Goal: Complete application form

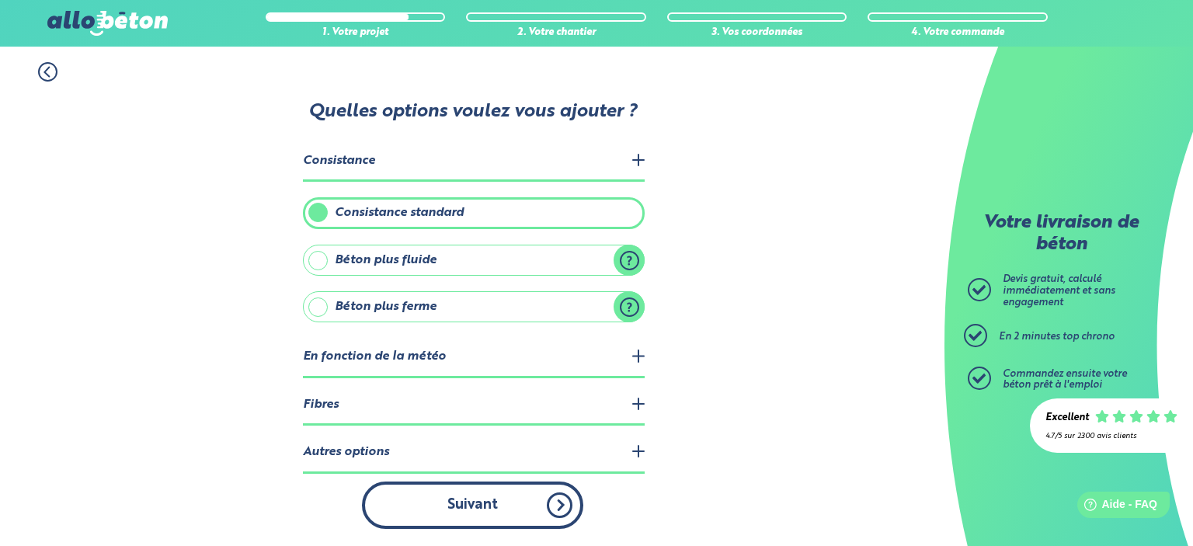
click at [503, 497] on button "Suivant" at bounding box center [472, 504] width 221 height 47
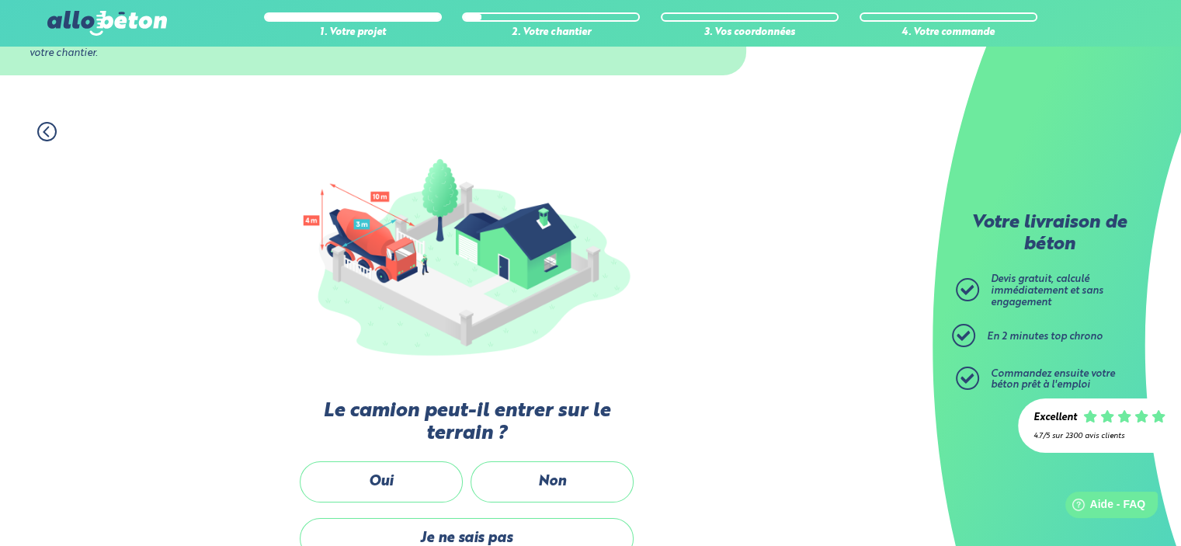
scroll to position [275, 0]
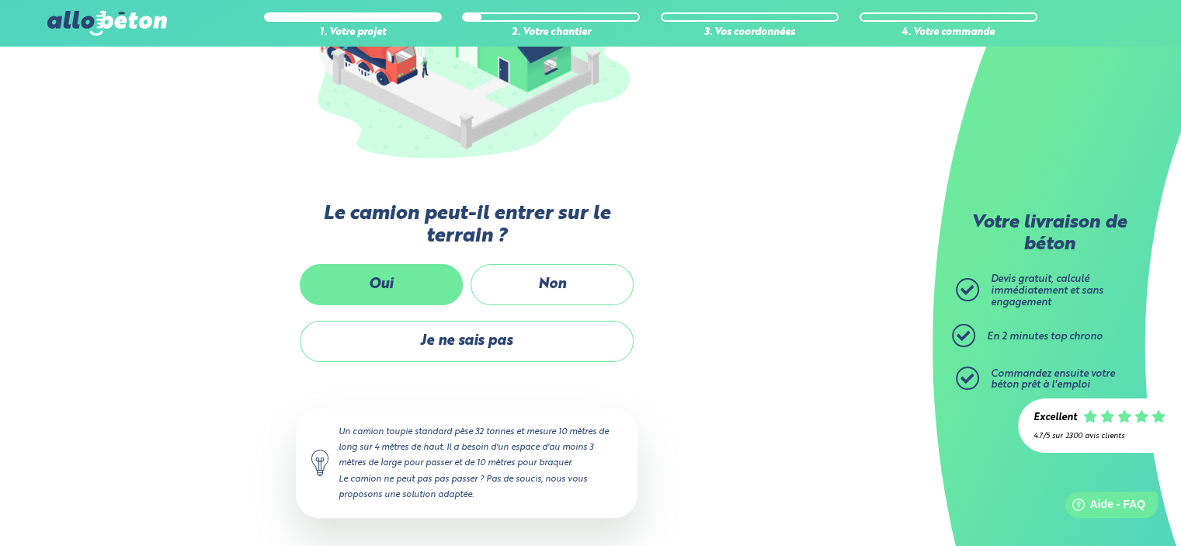
click at [427, 284] on label "Oui" at bounding box center [381, 284] width 163 height 41
click at [0, 0] on input "Oui" at bounding box center [0, 0] width 0 height 0
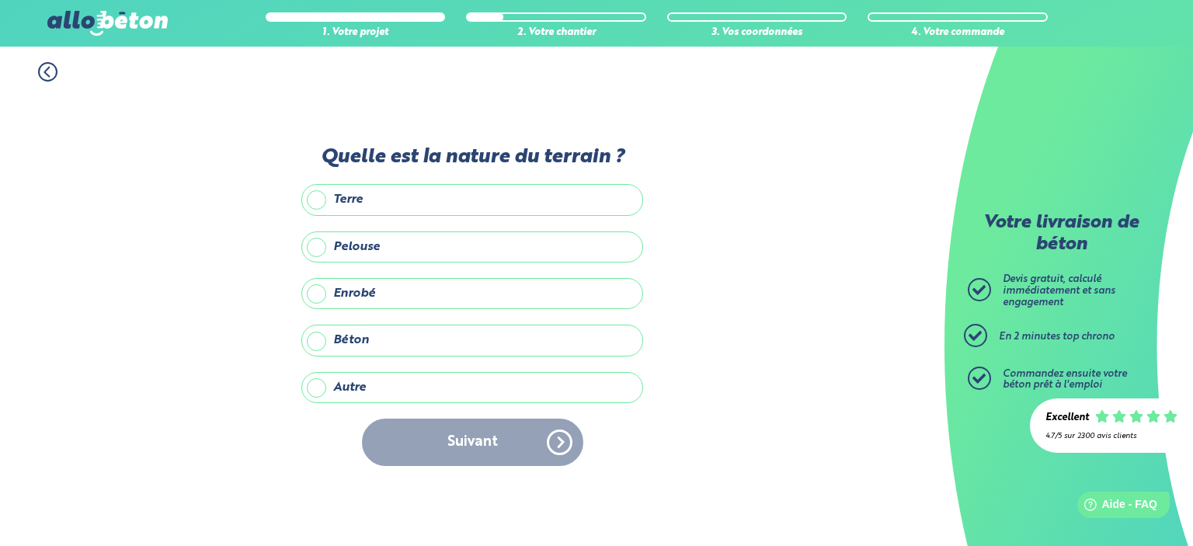
click at [319, 205] on label "Terre" at bounding box center [472, 199] width 342 height 31
click at [0, 0] on input "Terre" at bounding box center [0, 0] width 0 height 0
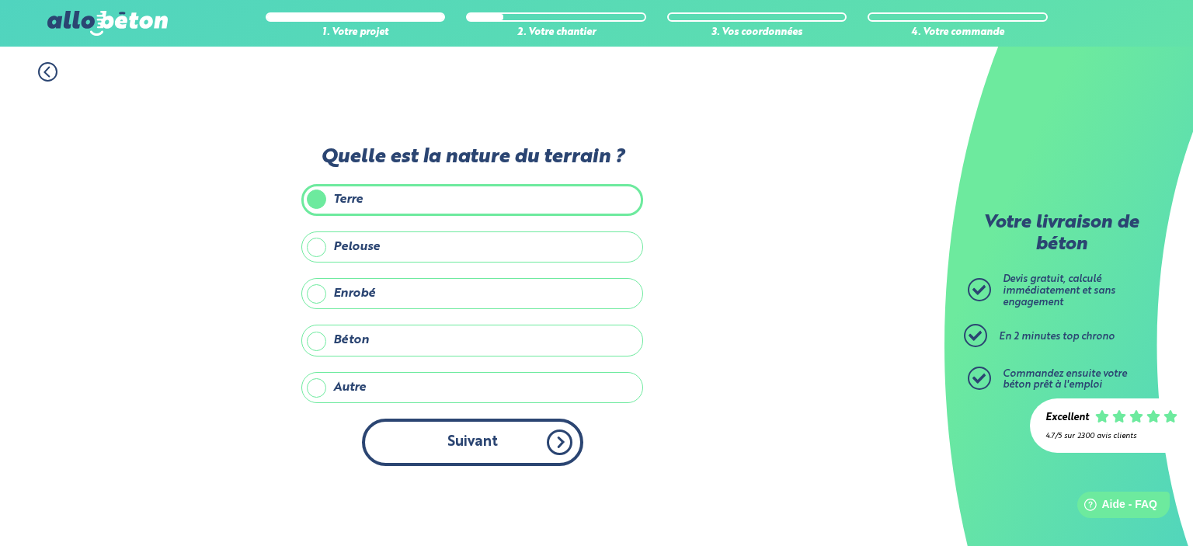
click at [440, 448] on button "Suivant" at bounding box center [472, 442] width 221 height 47
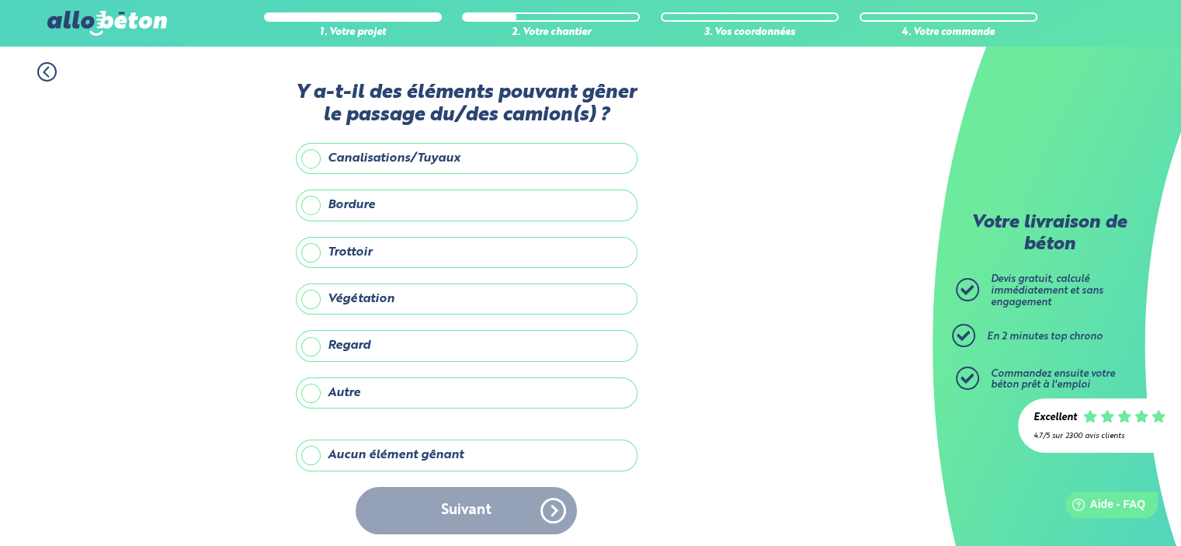
click at [306, 207] on label "Bordure" at bounding box center [467, 204] width 342 height 31
click at [0, 0] on input "Bordure" at bounding box center [0, 0] width 0 height 0
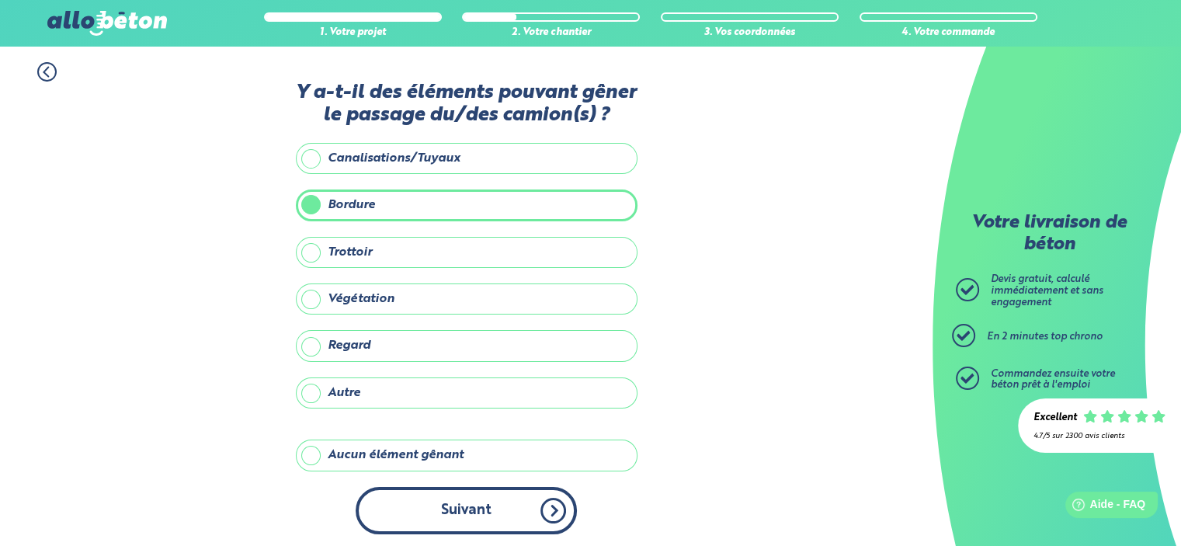
click at [450, 510] on button "Suivant" at bounding box center [466, 510] width 221 height 47
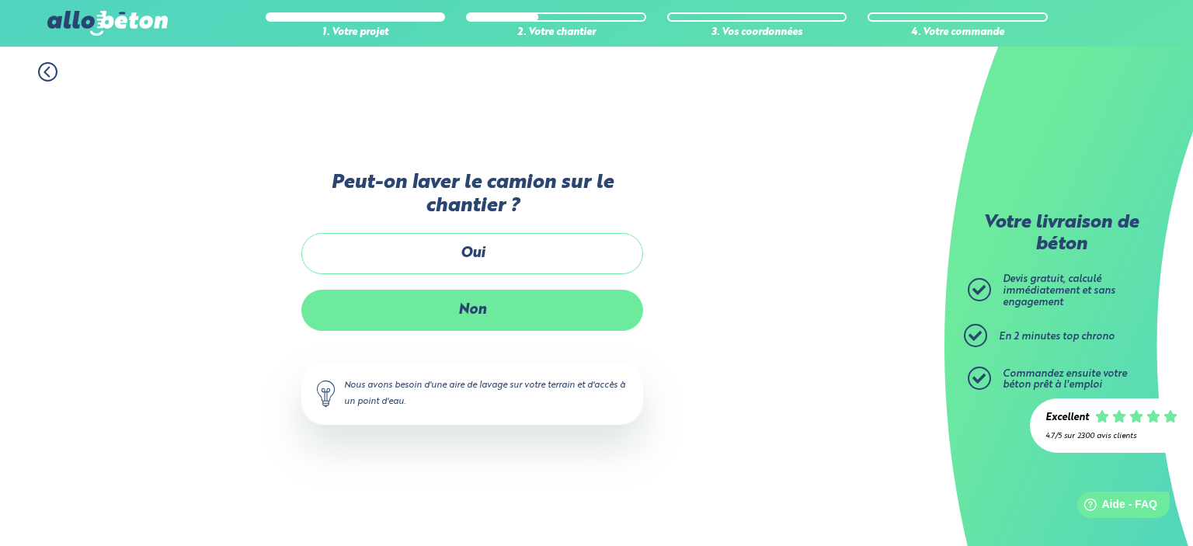
click at [495, 312] on label "Non" at bounding box center [472, 310] width 342 height 41
click at [0, 0] on input "Non" at bounding box center [0, 0] width 0 height 0
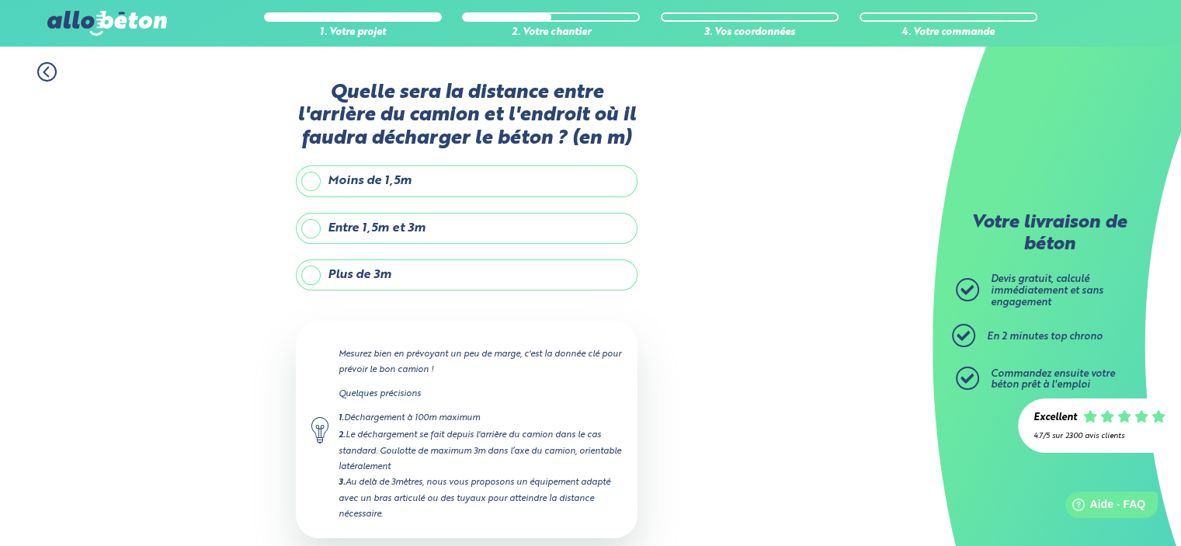
click at [315, 279] on label "Plus de 3m" at bounding box center [467, 274] width 342 height 31
click at [0, 0] on input "Plus de 3m" at bounding box center [0, 0] width 0 height 0
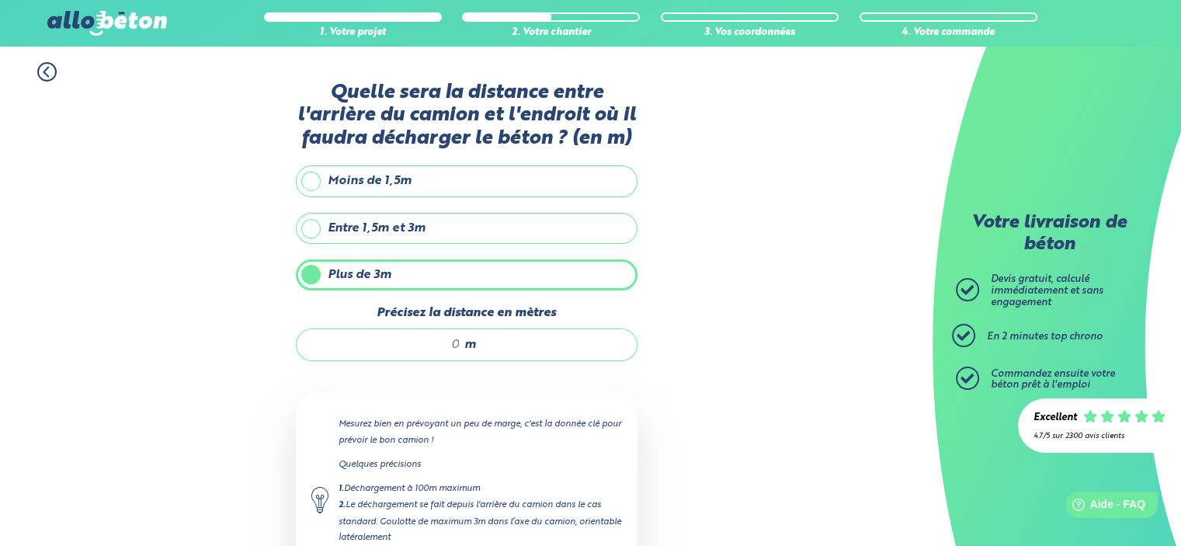
click at [445, 345] on input "Précisez la distance en mètres" at bounding box center [386, 345] width 148 height 16
click at [446, 345] on input "Précisez la distance en mètres" at bounding box center [386, 345] width 148 height 16
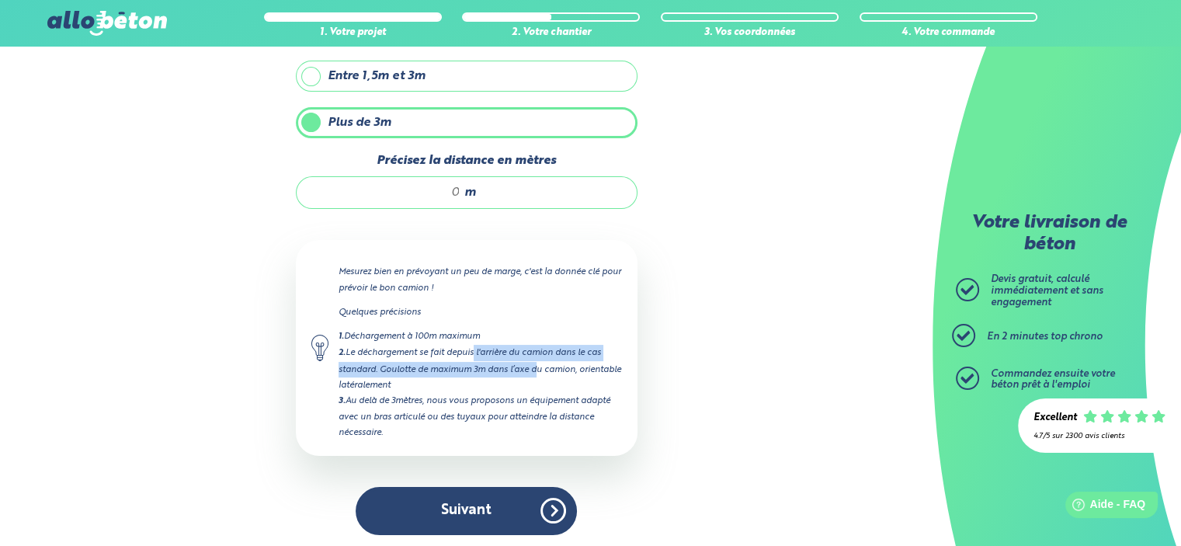
drag, startPoint x: 494, startPoint y: 350, endPoint x: 510, endPoint y: 367, distance: 23.1
click at [534, 360] on div "2. Le déchargement se fait depuis l'arrière du camion dans le cas standard. Gou…" at bounding box center [480, 368] width 283 height 47
drag, startPoint x: 422, startPoint y: 394, endPoint x: 593, endPoint y: 431, distance: 174.7
click at [593, 431] on div "3. Au delà de 3mètres, nous vous proposons un équipement adapté avec un bras ar…" at bounding box center [480, 416] width 283 height 47
drag, startPoint x: 457, startPoint y: 190, endPoint x: 443, endPoint y: 190, distance: 14.0
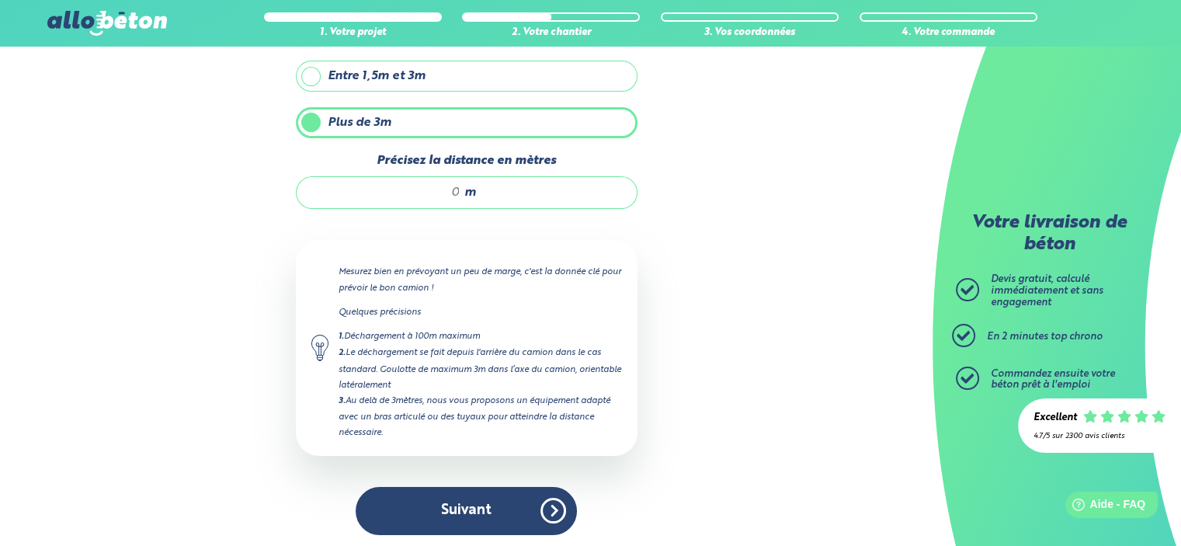
click at [443, 190] on input "Précisez la distance en mètres" at bounding box center [386, 193] width 148 height 16
type input "5"
click at [493, 533] on div "Quelle sera la distance entre l'arrière du camion et l'endroit où il faudra déc…" at bounding box center [467, 239] width 342 height 621
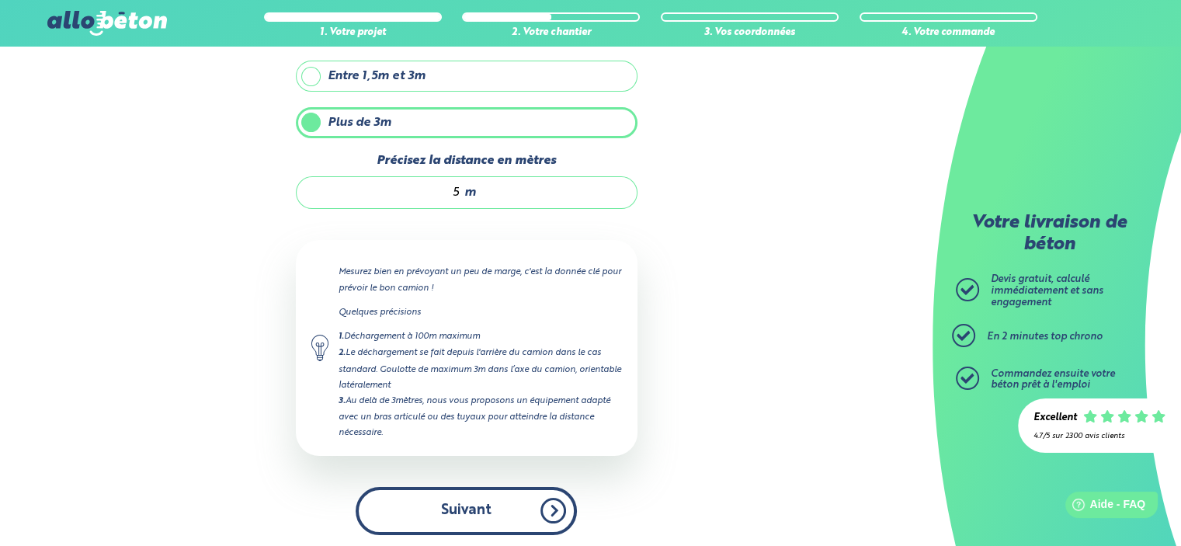
click at [490, 523] on button "Suivant" at bounding box center [466, 510] width 221 height 47
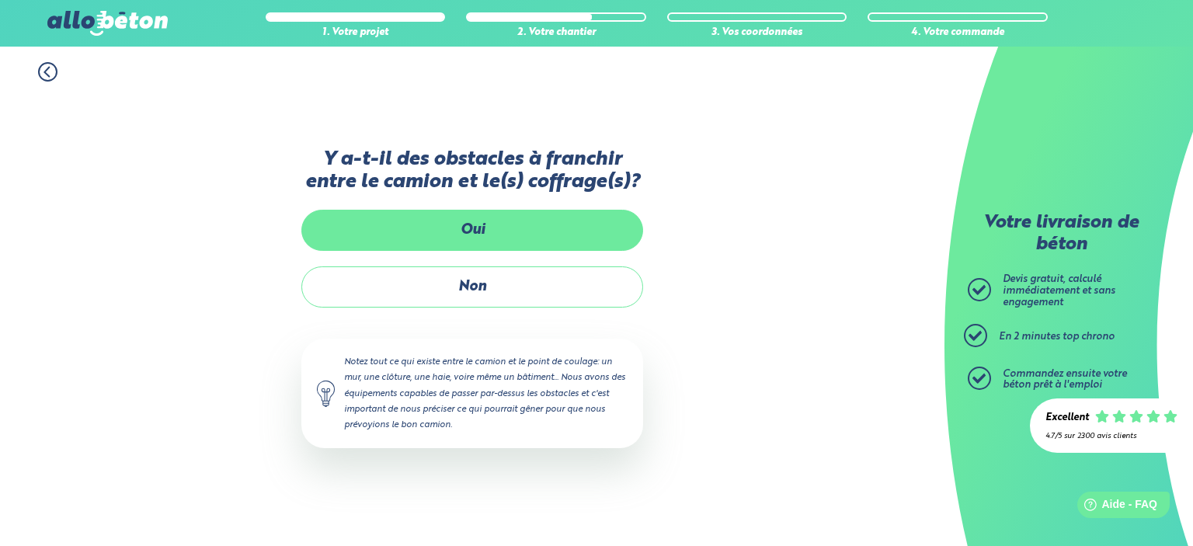
click at [482, 238] on label "Oui" at bounding box center [472, 230] width 342 height 41
click at [0, 0] on input "Oui" at bounding box center [0, 0] width 0 height 0
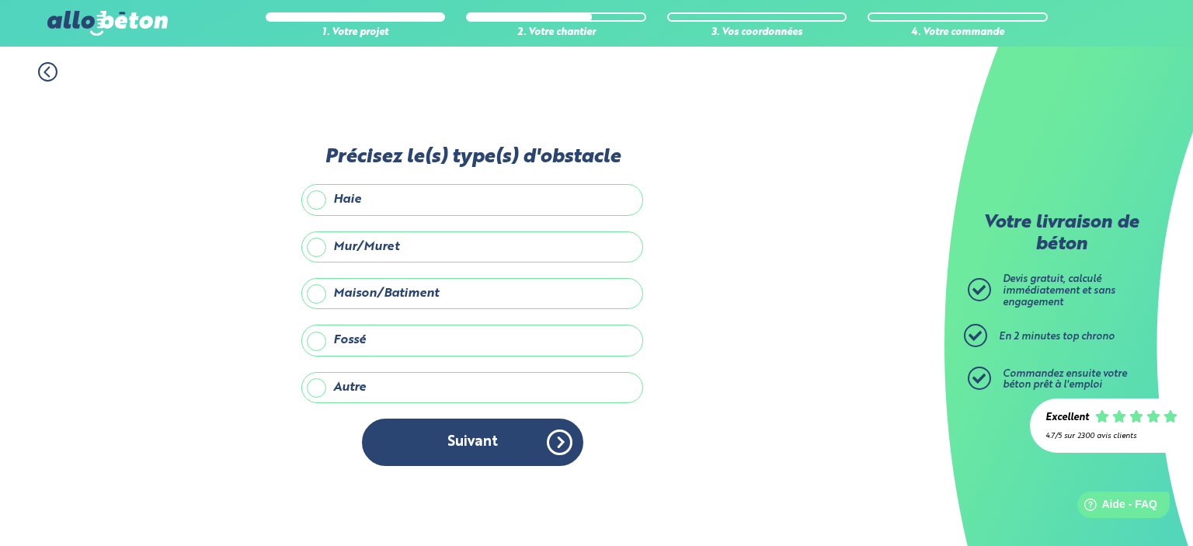
click at [318, 249] on label "Mur/Muret" at bounding box center [472, 246] width 342 height 31
click at [0, 0] on input "Mur/Muret" at bounding box center [0, 0] width 0 height 0
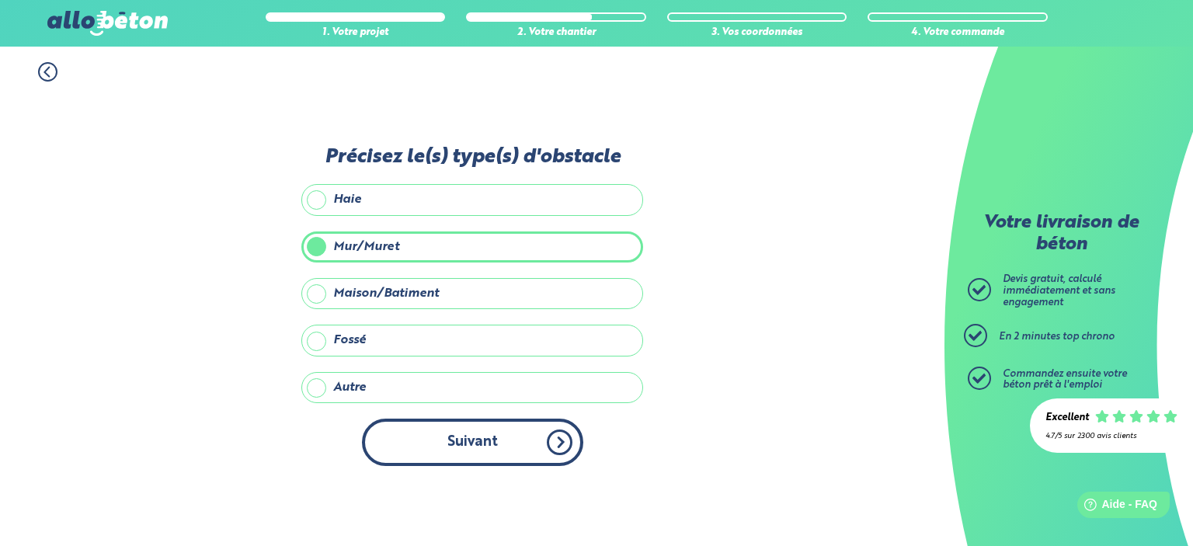
click at [466, 451] on button "Suivant" at bounding box center [472, 442] width 221 height 47
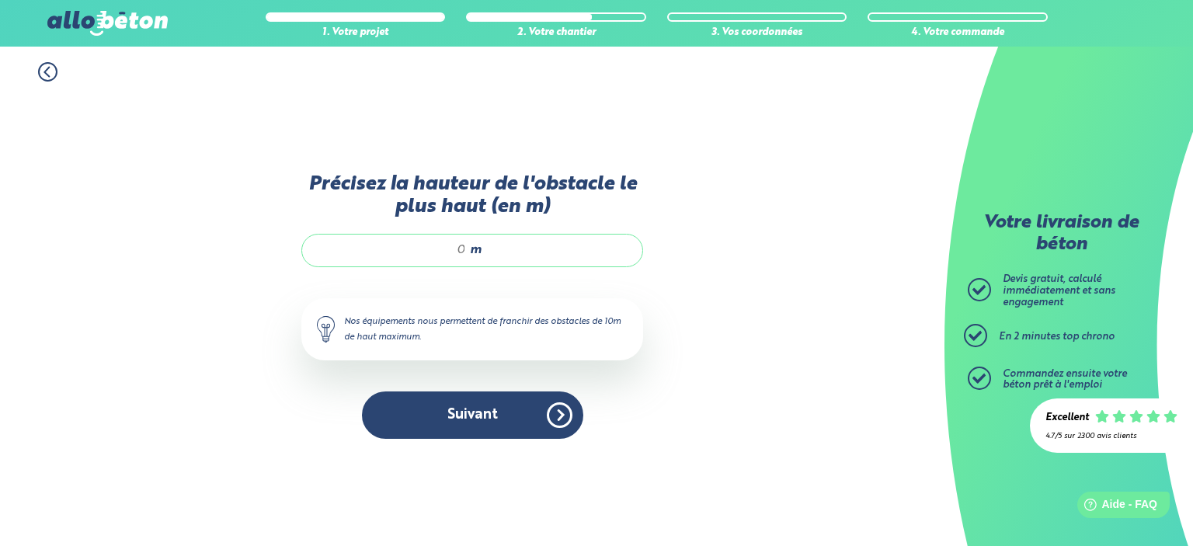
click at [465, 253] on input "Précisez la hauteur de l'obstacle le plus haut (en m)" at bounding box center [392, 250] width 148 height 16
drag, startPoint x: 465, startPoint y: 253, endPoint x: 446, endPoint y: 252, distance: 19.5
click at [446, 252] on input "Précisez la hauteur de l'obstacle le plus haut (en m)" at bounding box center [392, 250] width 148 height 16
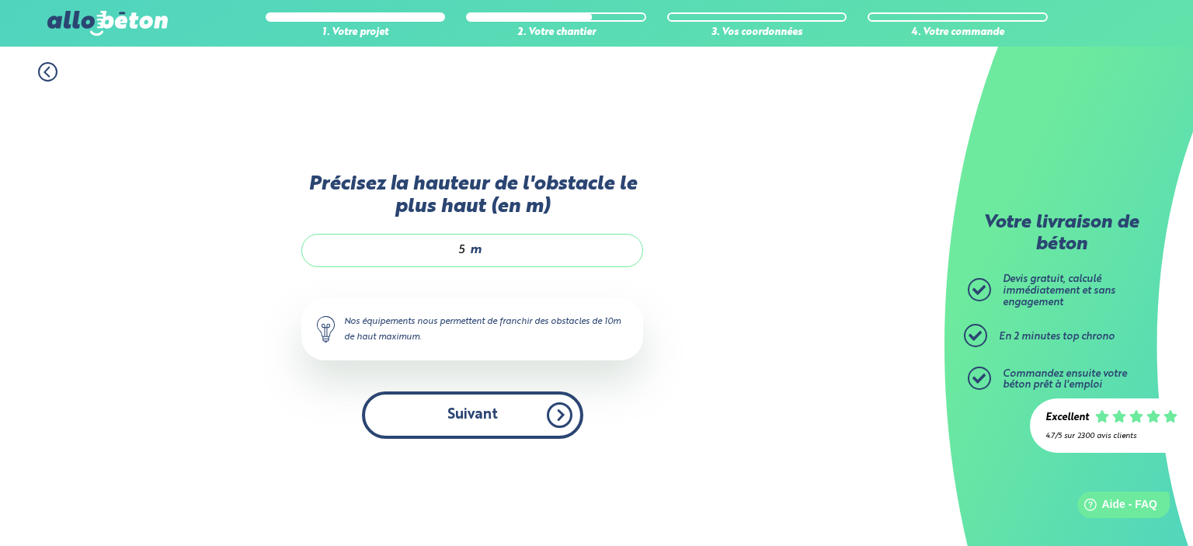
type input "5"
click at [460, 419] on button "Suivant" at bounding box center [472, 414] width 221 height 47
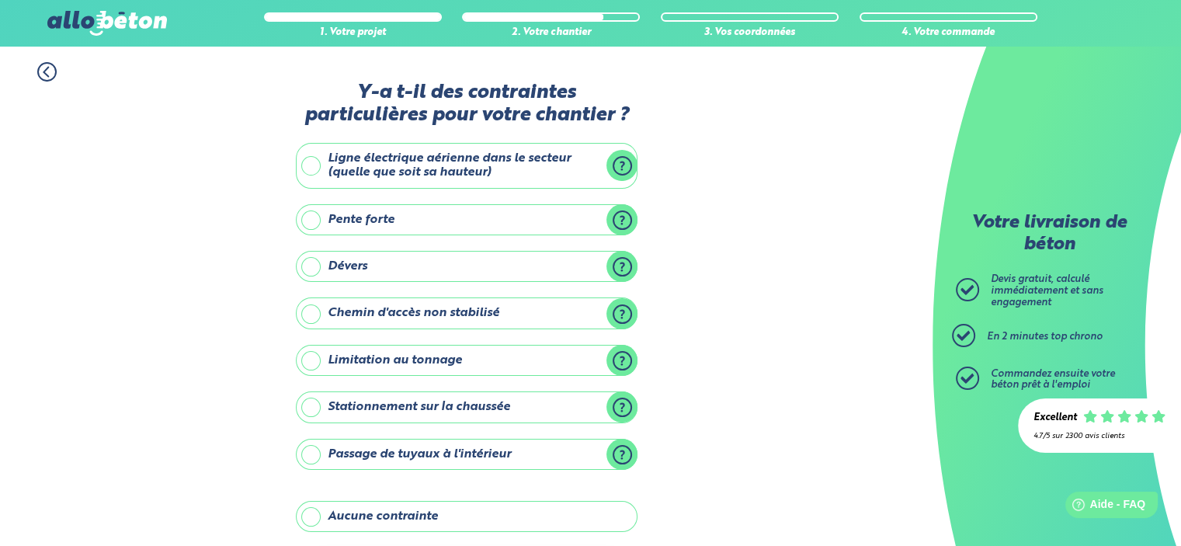
scroll to position [171, 0]
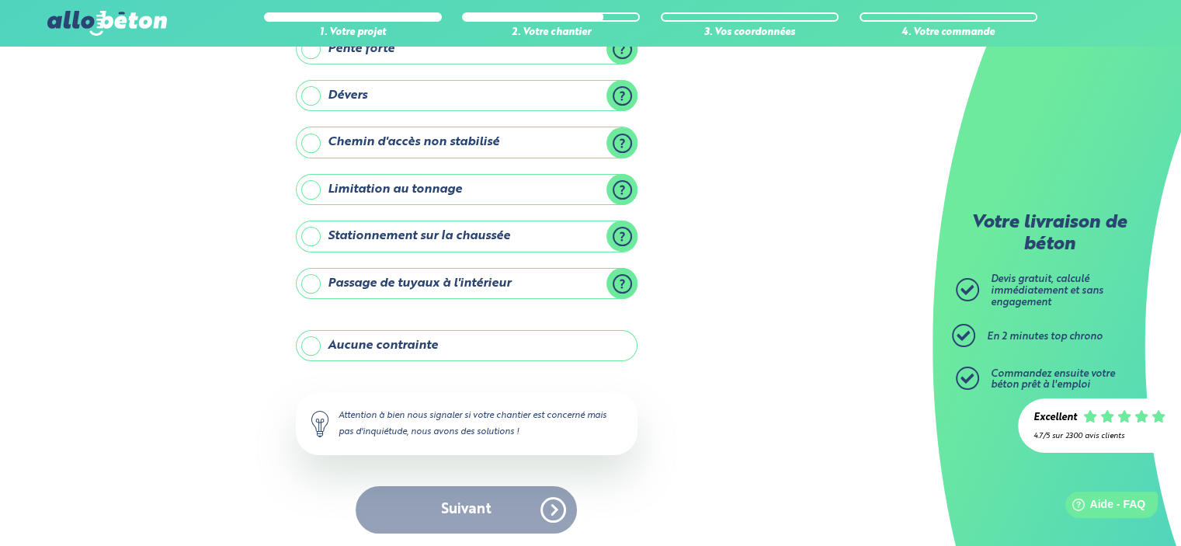
drag, startPoint x: 463, startPoint y: 504, endPoint x: 470, endPoint y: 490, distance: 15.6
click at [464, 504] on div "Suivant" at bounding box center [467, 509] width 342 height 47
drag, startPoint x: 309, startPoint y: 341, endPoint x: 398, endPoint y: 405, distance: 110.1
click at [311, 341] on label "Aucune contrainte" at bounding box center [467, 345] width 342 height 31
click at [0, 0] on input "Aucune contrainte" at bounding box center [0, 0] width 0 height 0
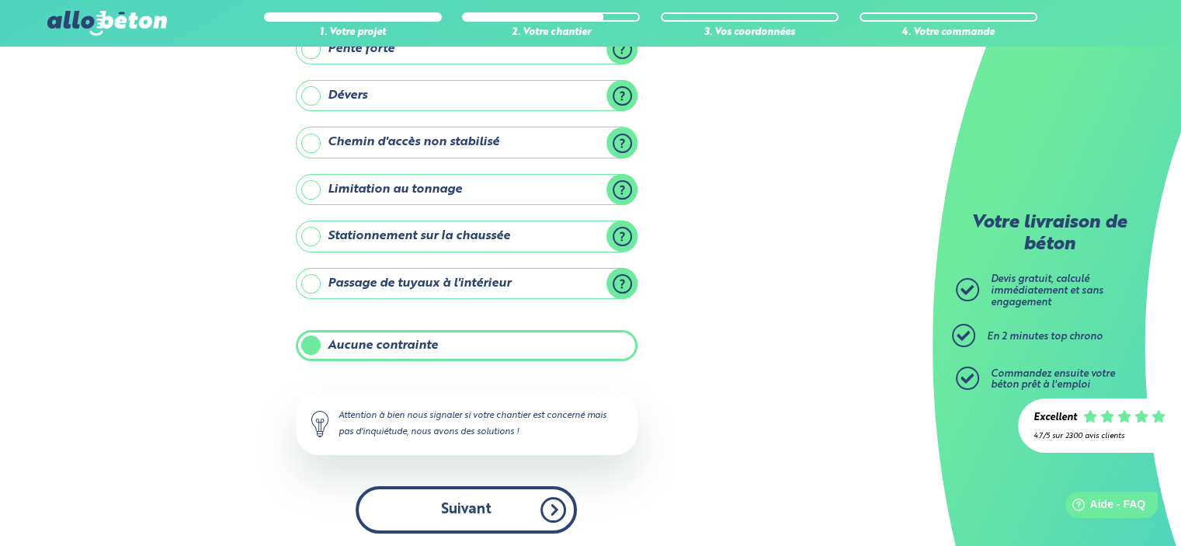
click at [495, 516] on button "Suivant" at bounding box center [466, 509] width 221 height 47
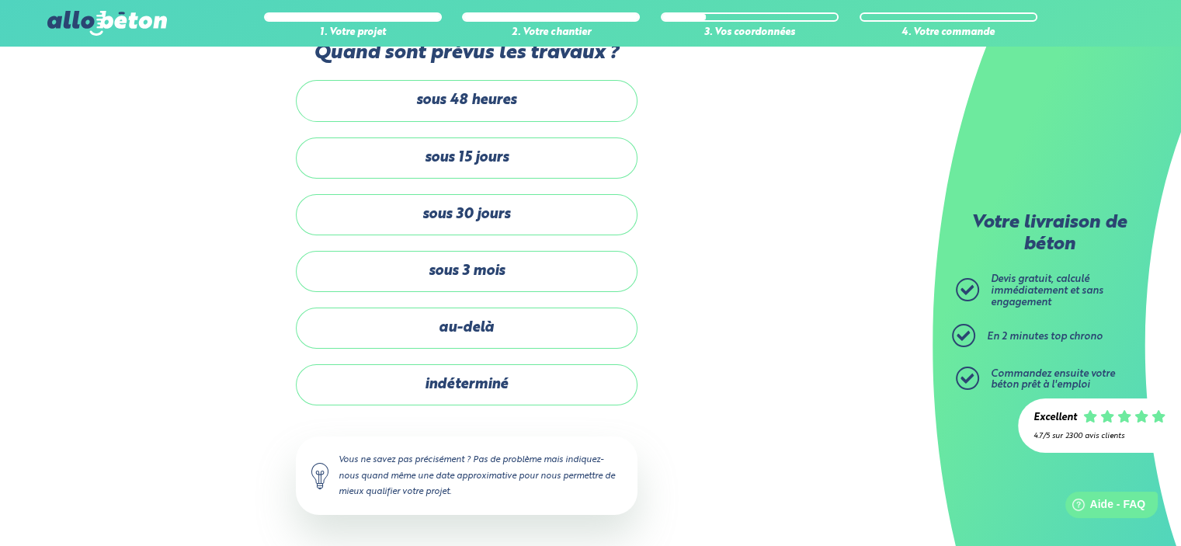
scroll to position [37, 0]
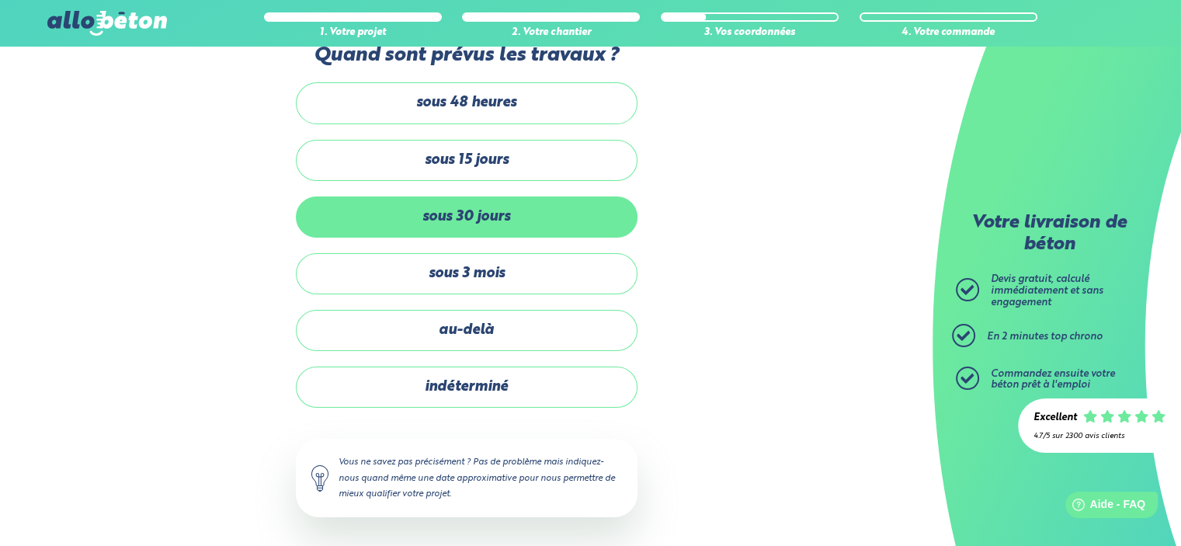
click at [481, 220] on label "sous 30 jours" at bounding box center [467, 216] width 342 height 41
click at [0, 0] on input "sous 30 jours" at bounding box center [0, 0] width 0 height 0
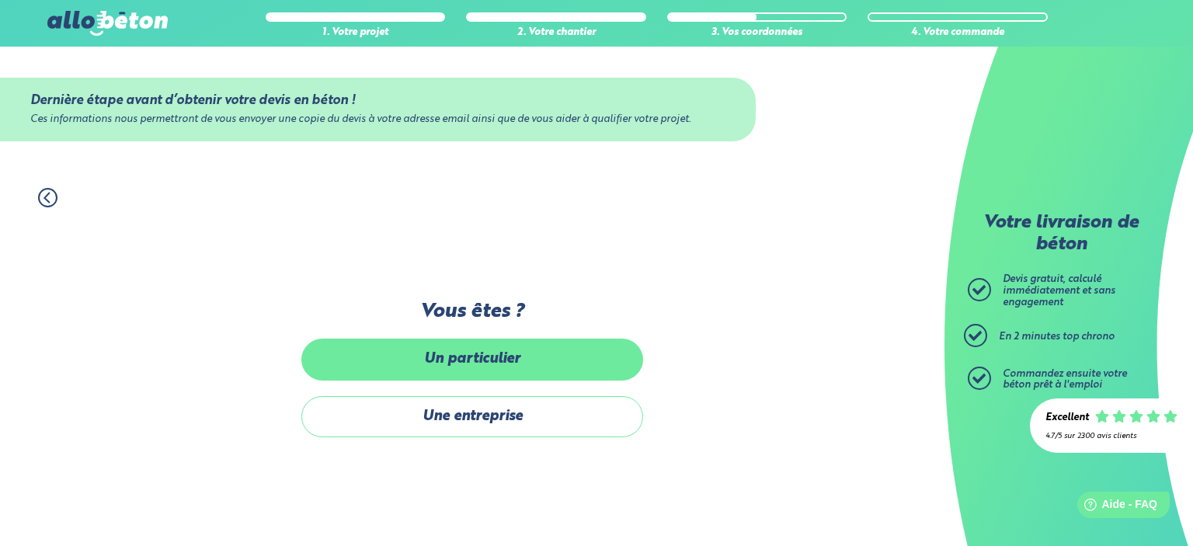
click at [480, 364] on label "Un particulier" at bounding box center [472, 359] width 342 height 41
click at [0, 0] on input "Un particulier" at bounding box center [0, 0] width 0 height 0
